Goal: Task Accomplishment & Management: Manage account settings

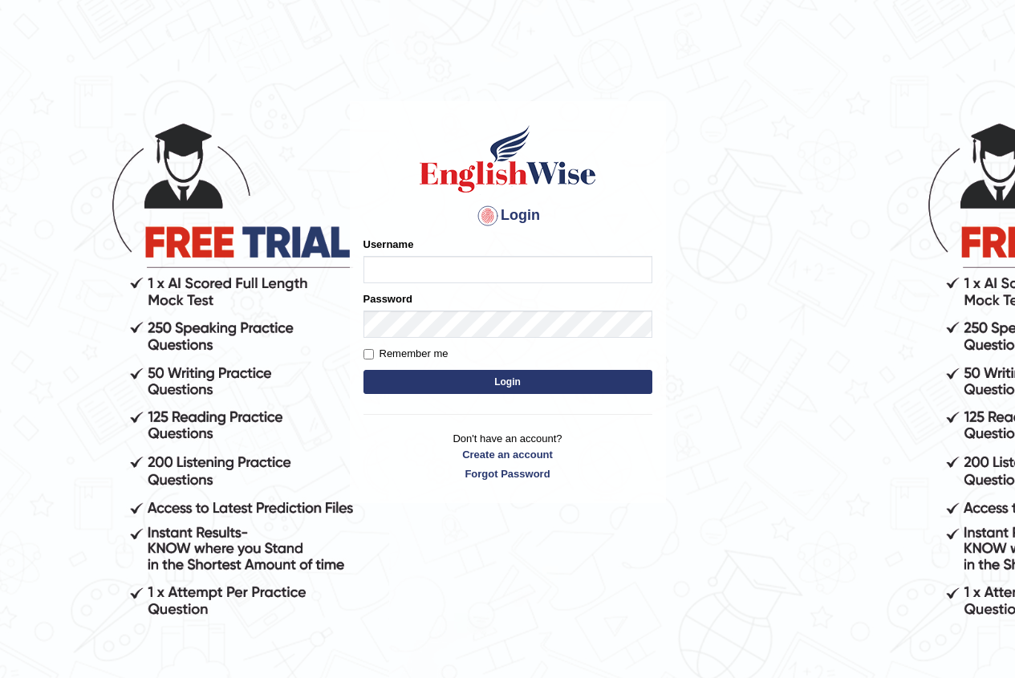
click at [683, 532] on body "Login Please fix the following errors: Username Password Remember me Login Don'…" at bounding box center [507, 390] width 1015 height 678
click at [424, 265] on input "Username" at bounding box center [507, 269] width 289 height 27
click at [424, 261] on input "Username" at bounding box center [507, 269] width 289 height 27
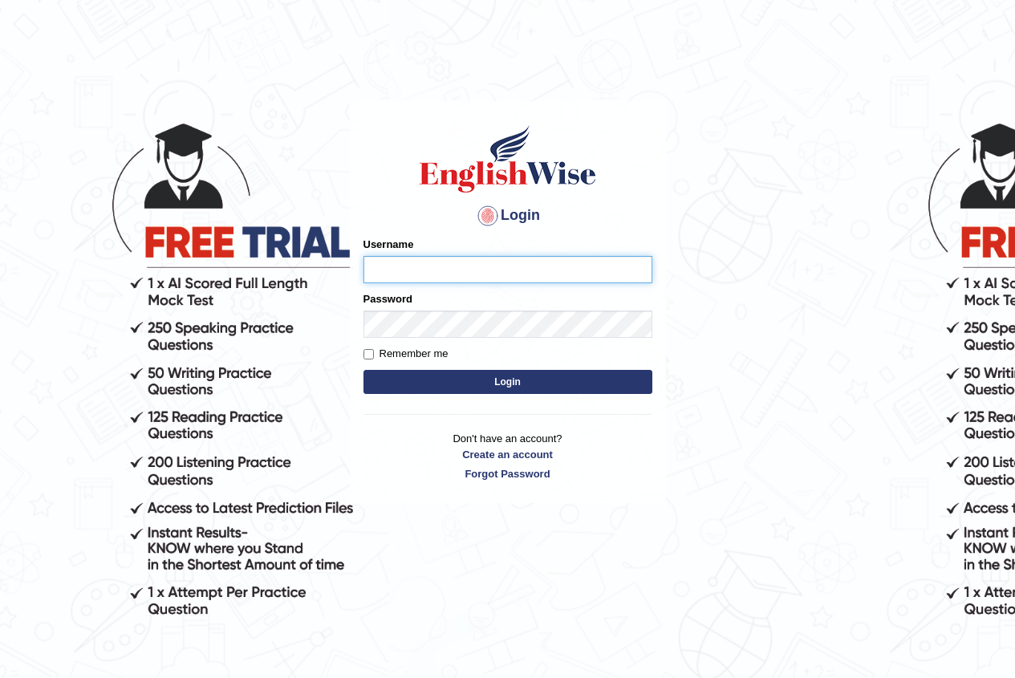
click at [424, 261] on input "Username" at bounding box center [507, 269] width 289 height 27
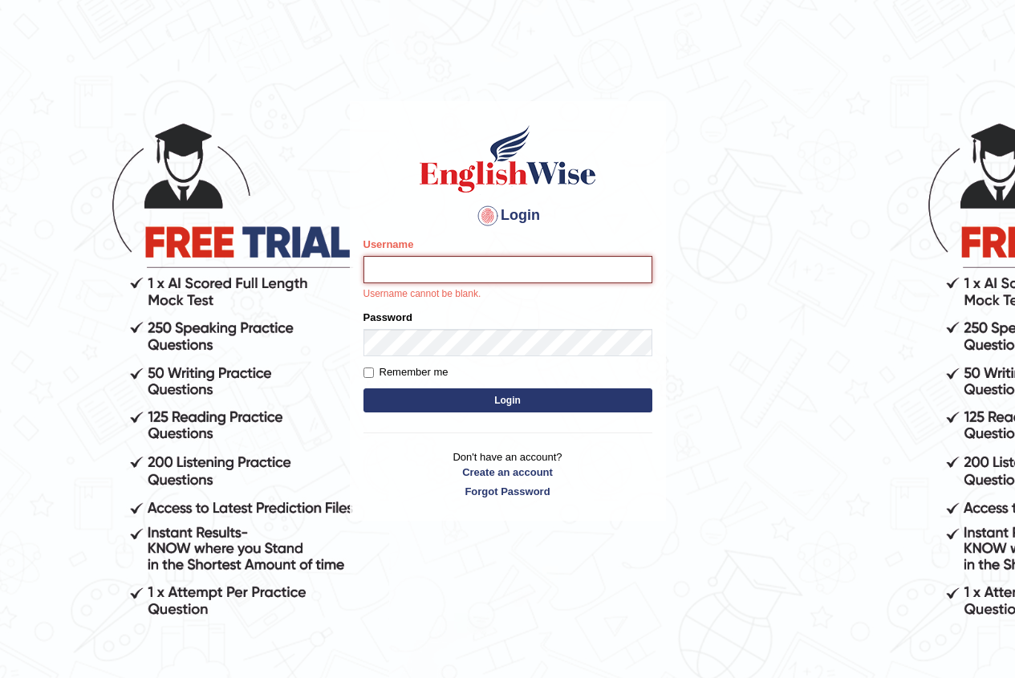
click at [423, 269] on input "Username" at bounding box center [507, 269] width 289 height 27
